Goal: Check status: Check status

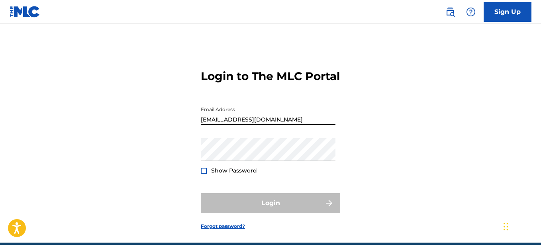
type input "[EMAIL_ADDRESS][DOMAIN_NAME]"
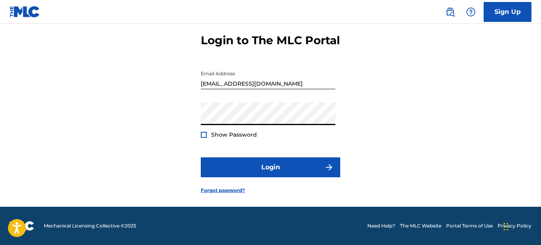
scroll to position [50, 0]
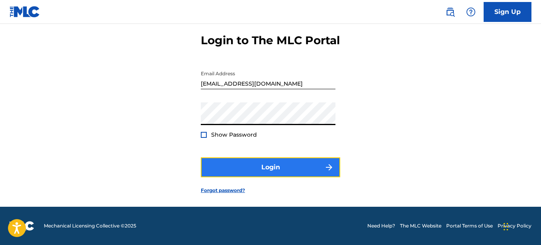
click at [229, 173] on button "Login" at bounding box center [270, 167] width 139 height 20
click at [253, 161] on button "Login" at bounding box center [270, 167] width 139 height 20
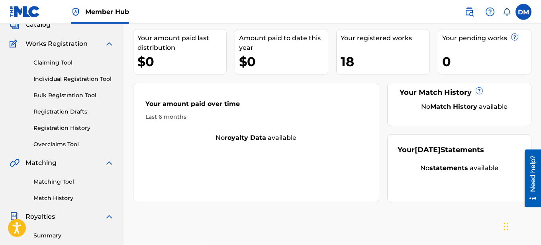
scroll to position [41, 0]
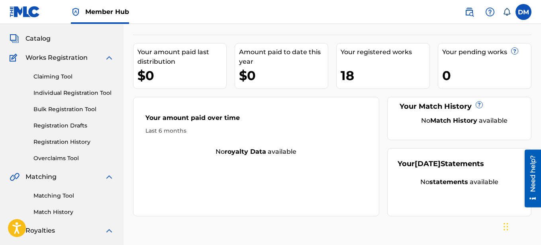
click at [368, 63] on div "Your registered works 18" at bounding box center [383, 66] width 94 height 46
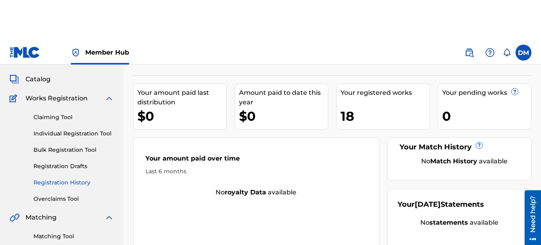
click at [66, 146] on link "Registration History" at bounding box center [73, 142] width 80 height 8
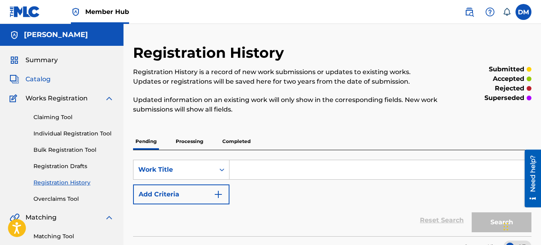
click at [41, 76] on span "Catalog" at bounding box center [37, 79] width 25 height 10
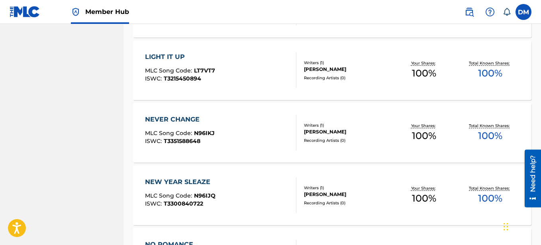
scroll to position [667, 0]
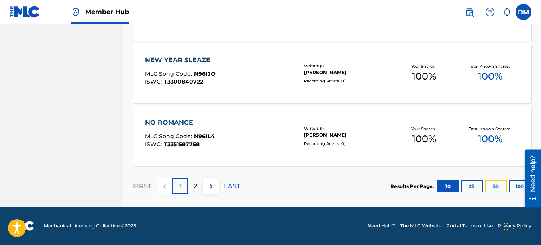
click at [493, 186] on button "50" at bounding box center [496, 186] width 22 height 12
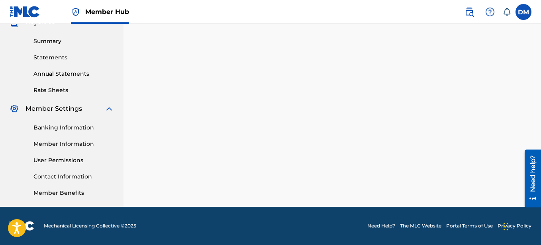
scroll to position [249, 0]
